Goal: Task Accomplishment & Management: Complete application form

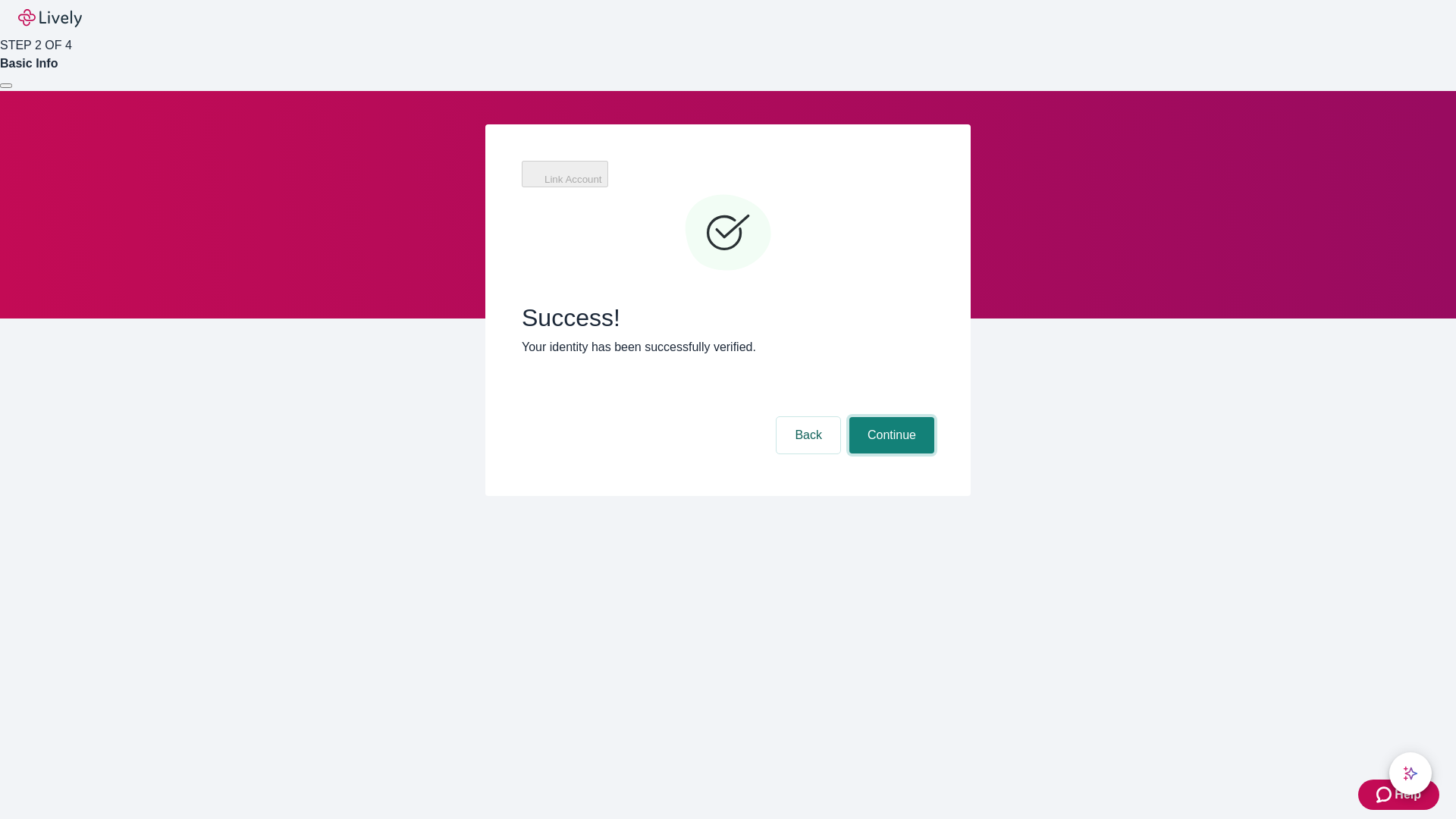
click at [890, 417] on button "Continue" at bounding box center [891, 434] width 85 height 37
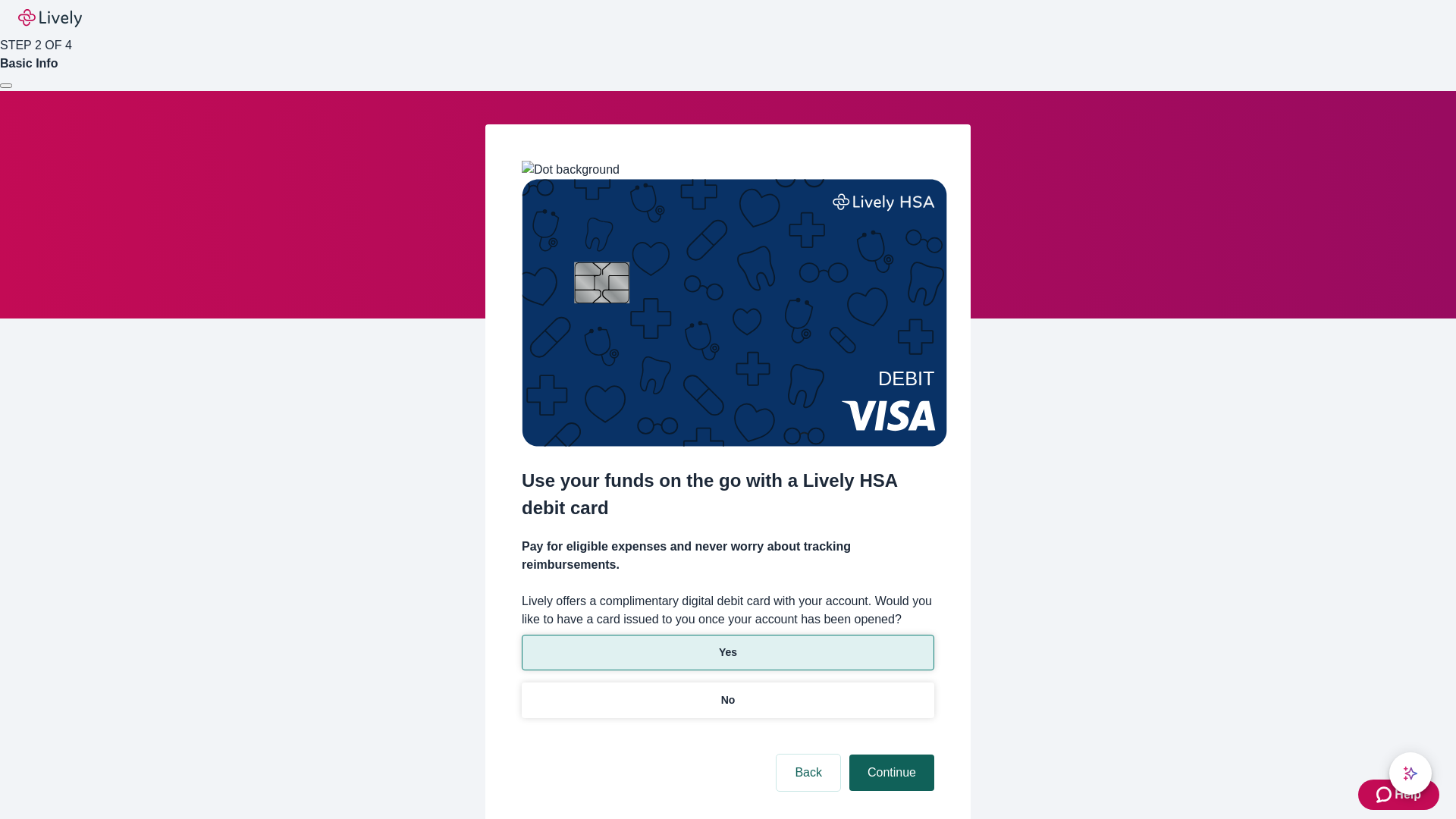
click at [728, 692] on p "No" at bounding box center [728, 699] width 14 height 16
click at [890, 754] on button "Continue" at bounding box center [891, 772] width 85 height 37
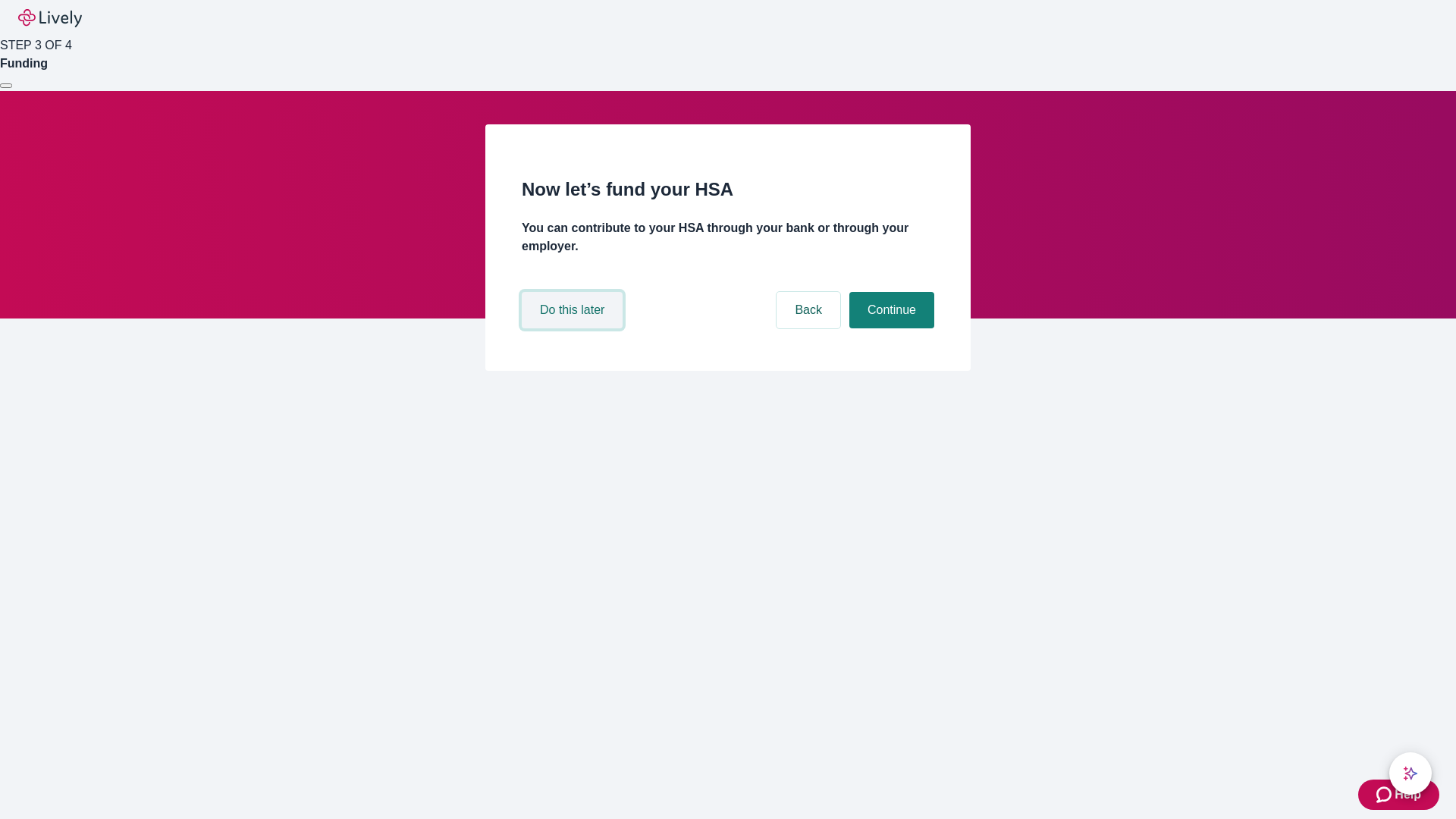
click at [574, 329] on button "Do this later" at bounding box center [572, 310] width 101 height 37
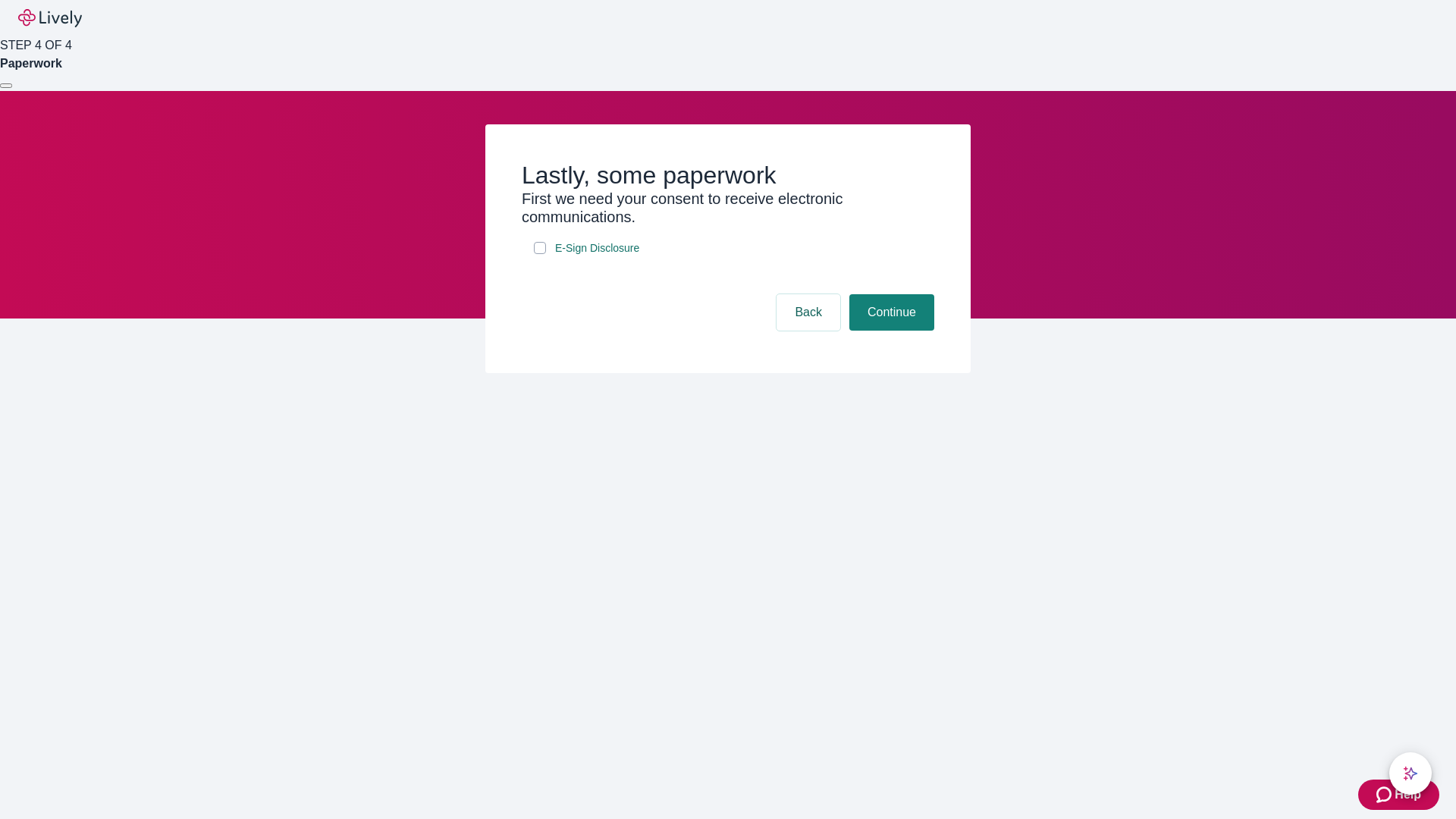
click at [540, 254] on input "E-Sign Disclosure" at bounding box center [539, 247] width 12 height 12
checkbox input "true"
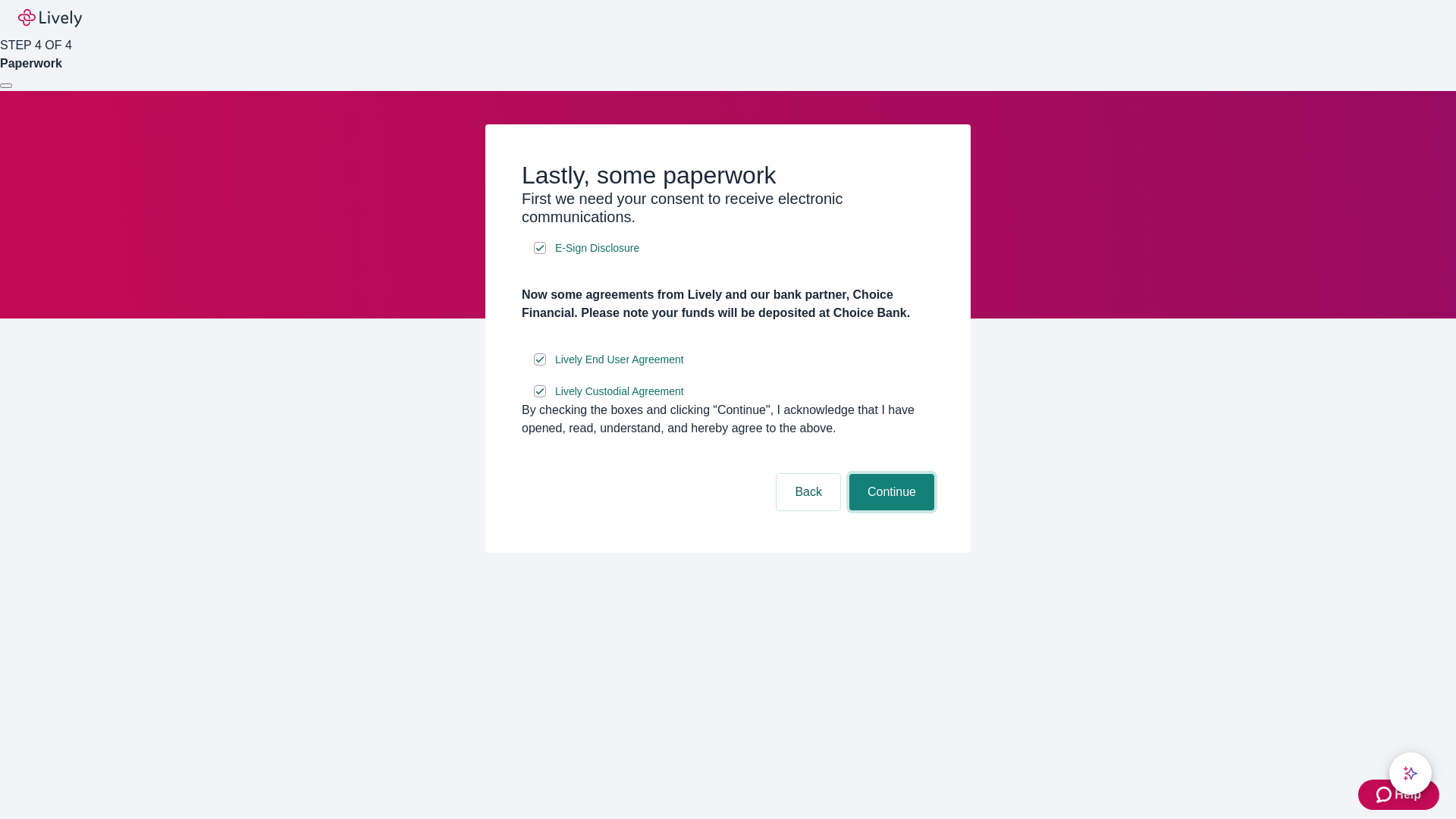
click at [890, 510] on button "Continue" at bounding box center [891, 491] width 85 height 37
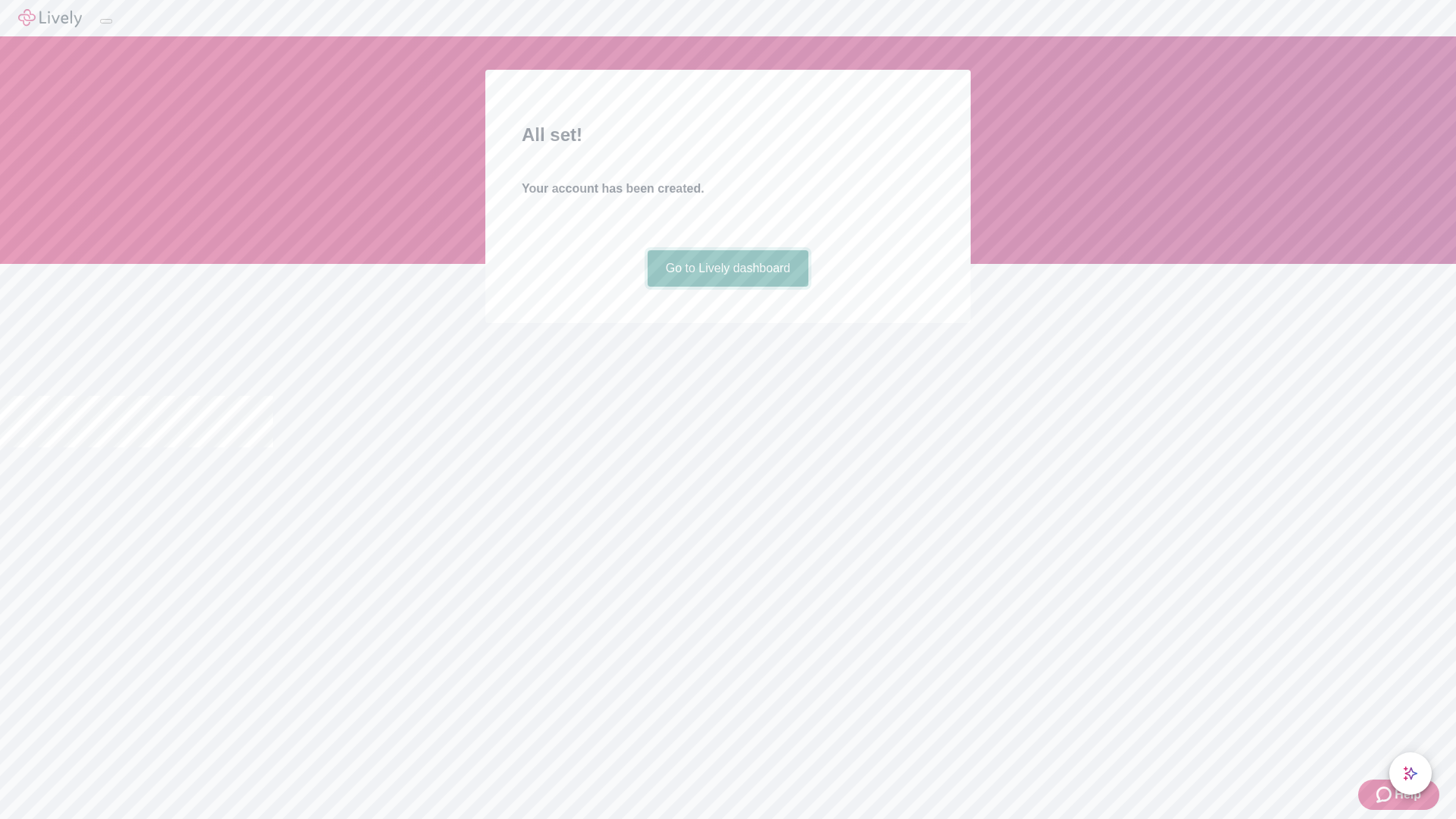
click at [728, 286] on link "Go to Lively dashboard" at bounding box center [728, 268] width 161 height 37
